Goal: Task Accomplishment & Management: Manage account settings

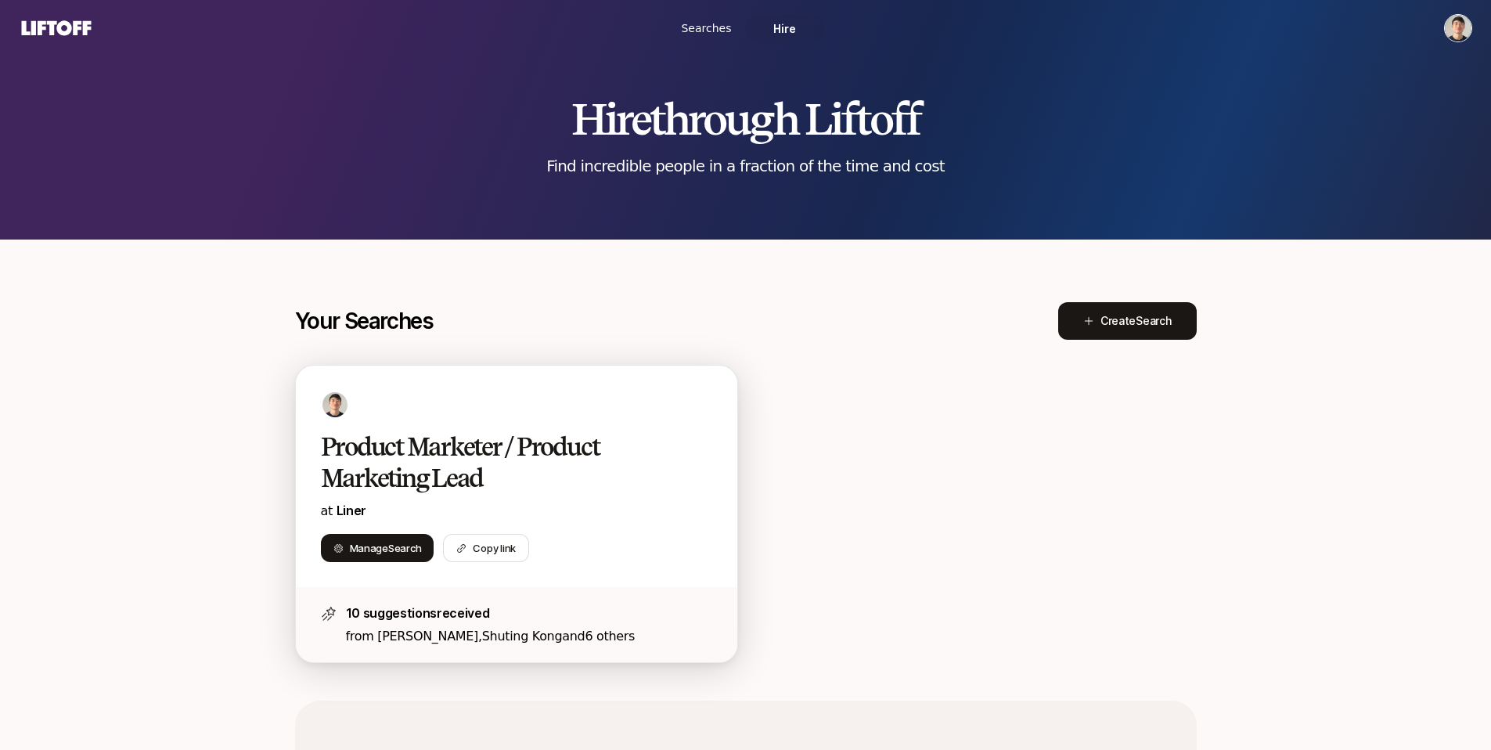
click at [445, 463] on h2 "Product Marketer / Product Marketing Lead" at bounding box center [500, 462] width 359 height 63
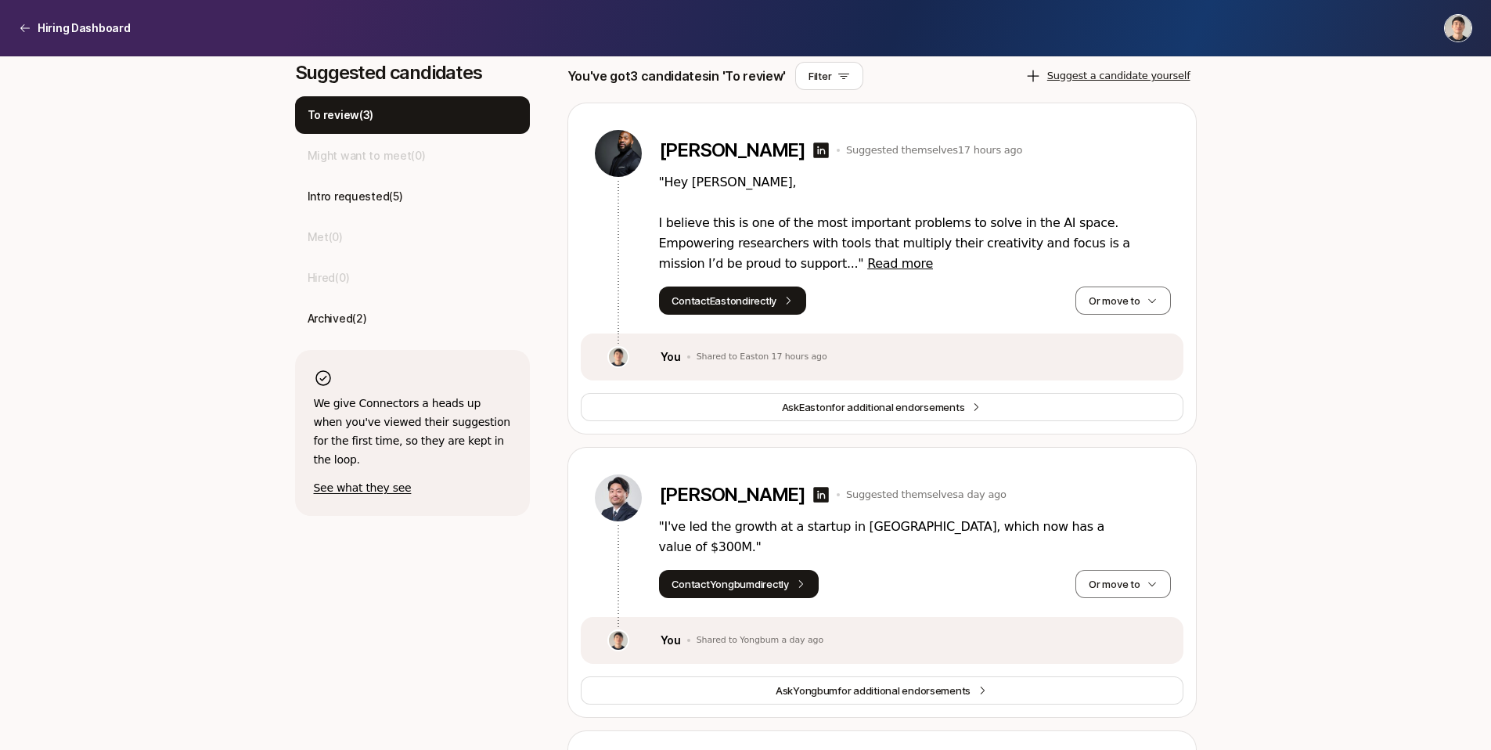
scroll to position [495, 0]
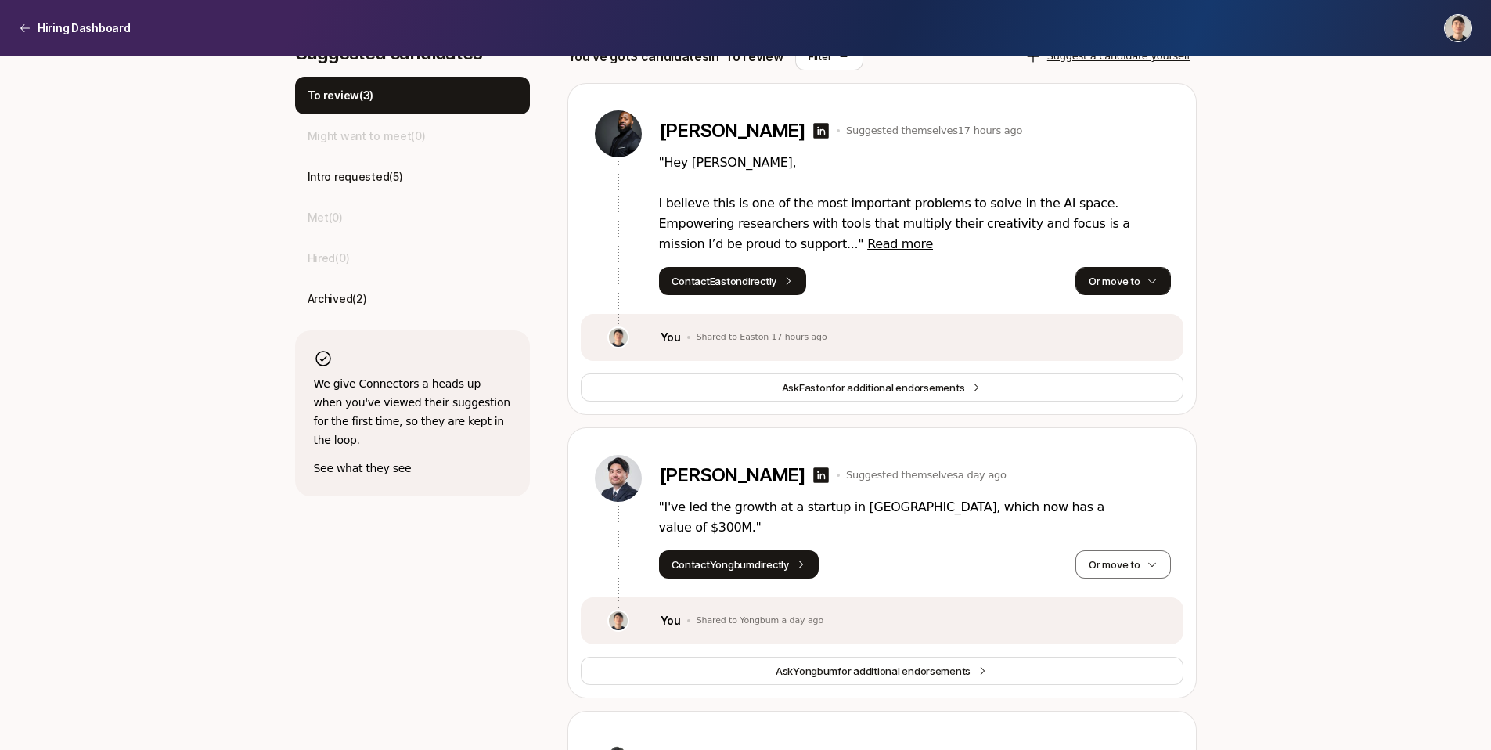
click at [1116, 278] on button "Or move to" at bounding box center [1123, 281] width 95 height 28
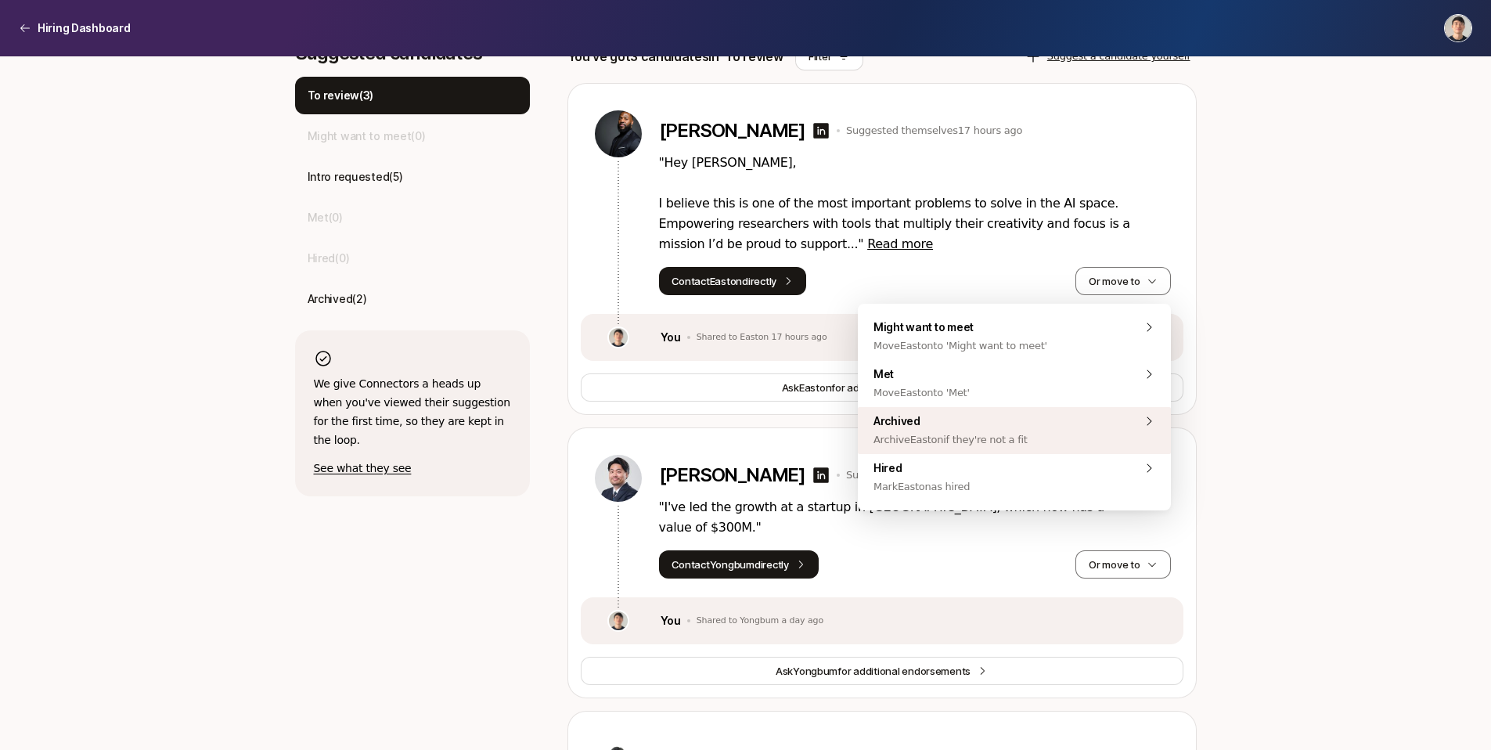
click at [978, 423] on span "Archived Archive Easton if they're not a fit" at bounding box center [951, 431] width 154 height 38
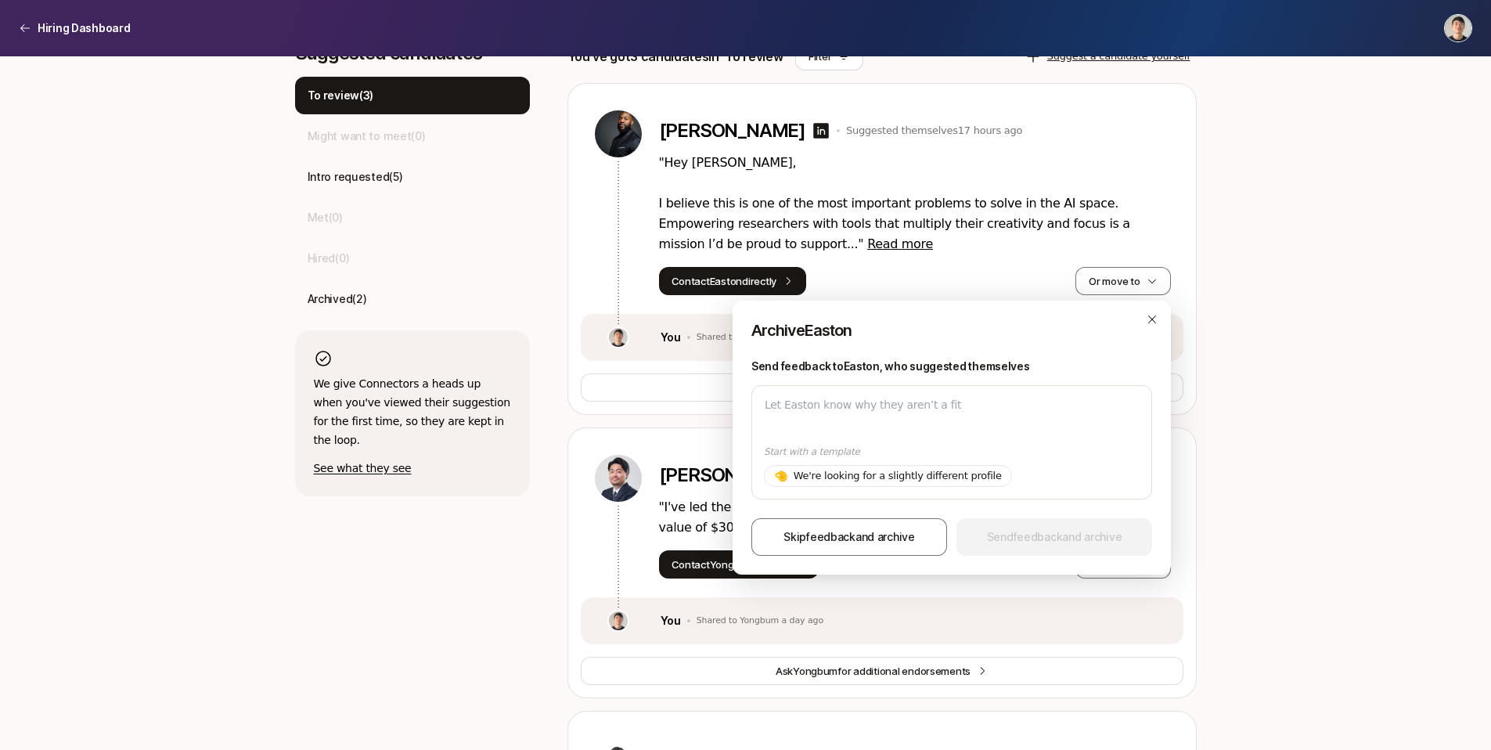
type textarea "x"
click at [1235, 444] on div "Product Marketer / Product Marketing Lead at Liner $10,000 Match Incentive Just…" at bounding box center [745, 309] width 1491 height 1494
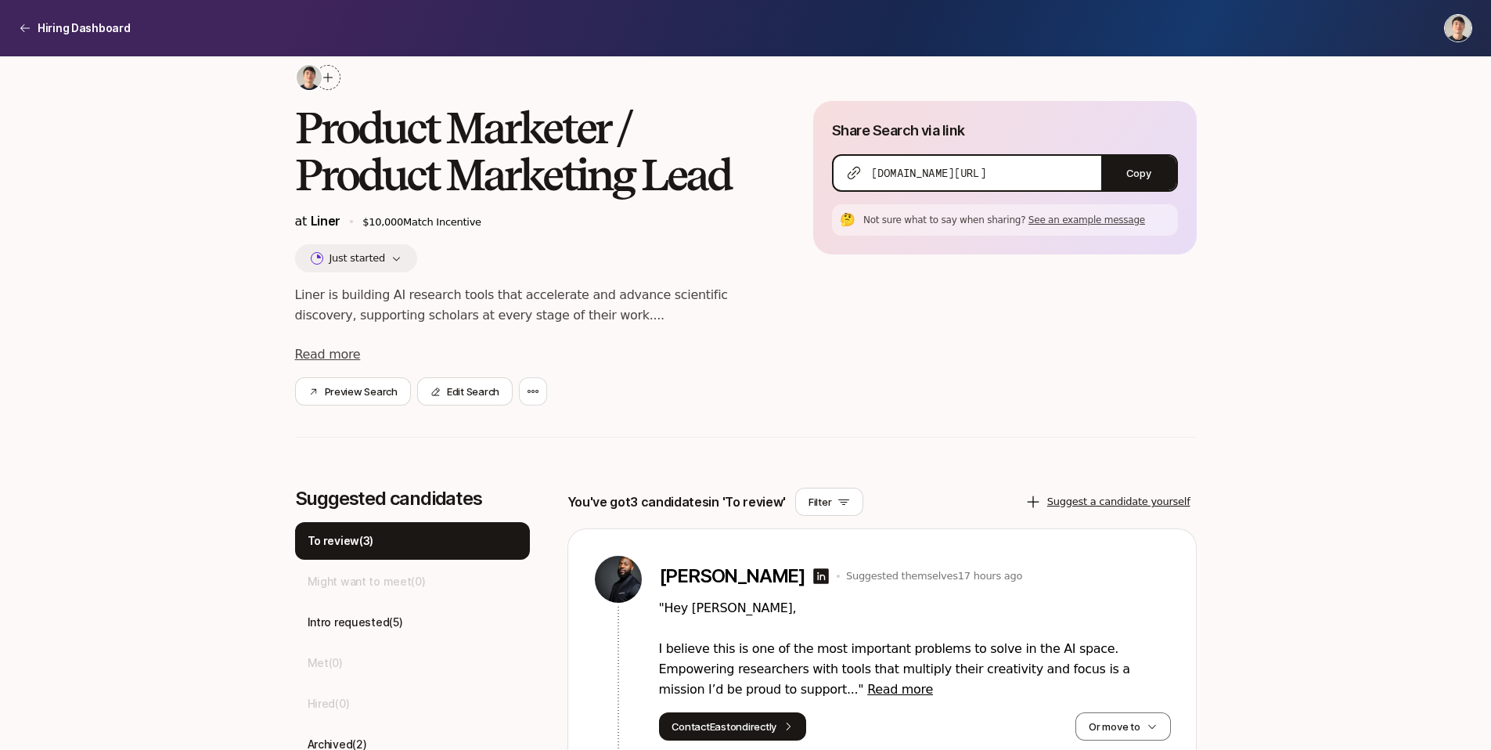
scroll to position [355, 0]
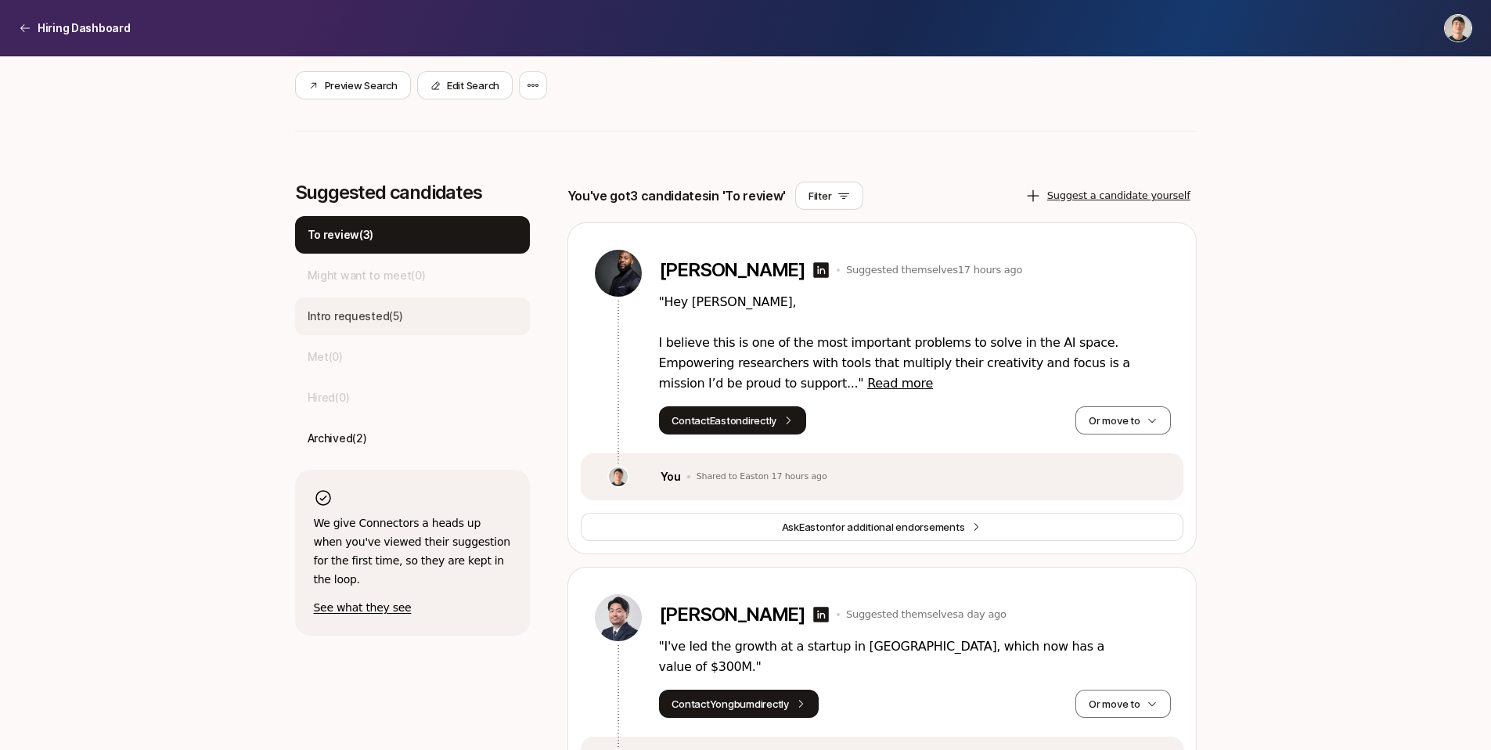
click at [367, 318] on p "Intro requested ( 5 )" at bounding box center [356, 316] width 96 height 19
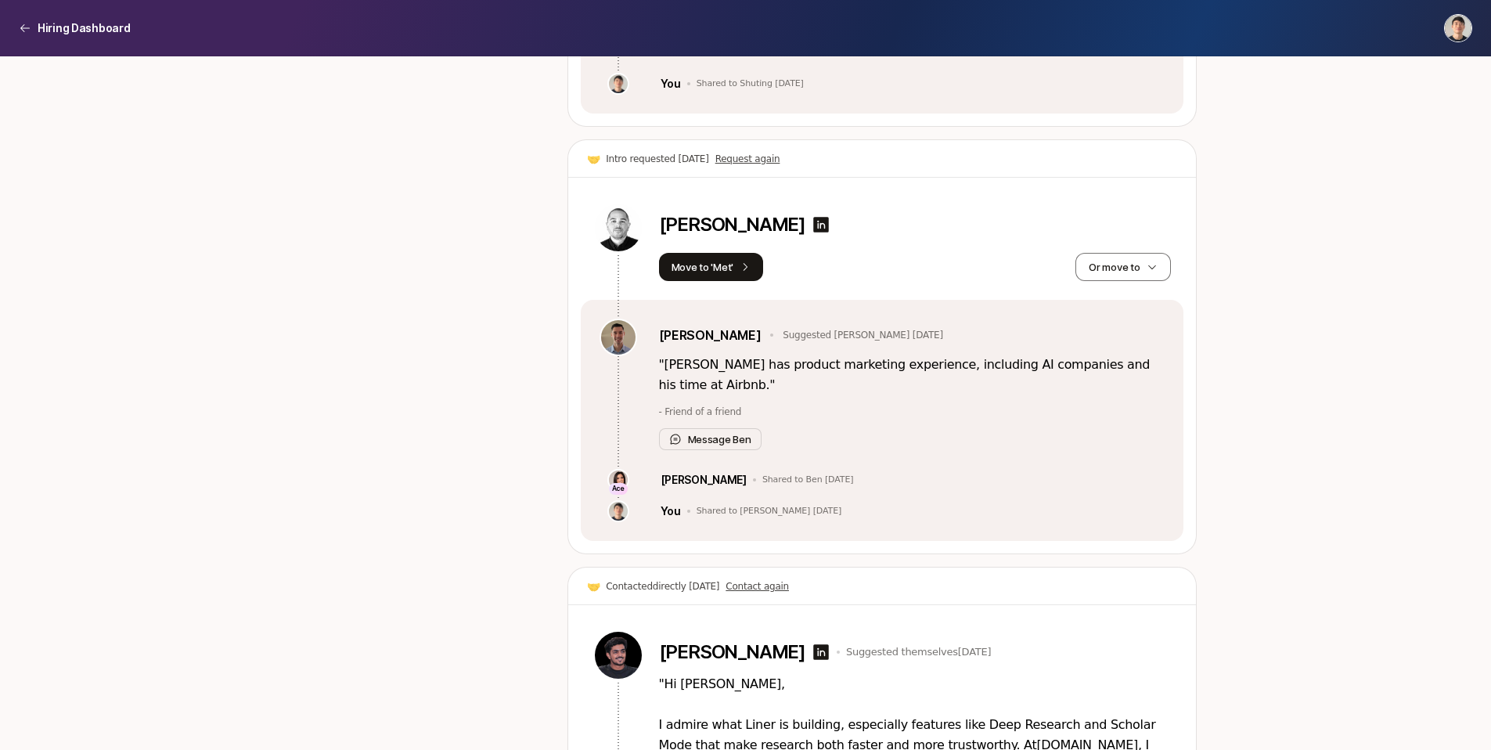
scroll to position [2009, 0]
